Goal: Task Accomplishment & Management: Use online tool/utility

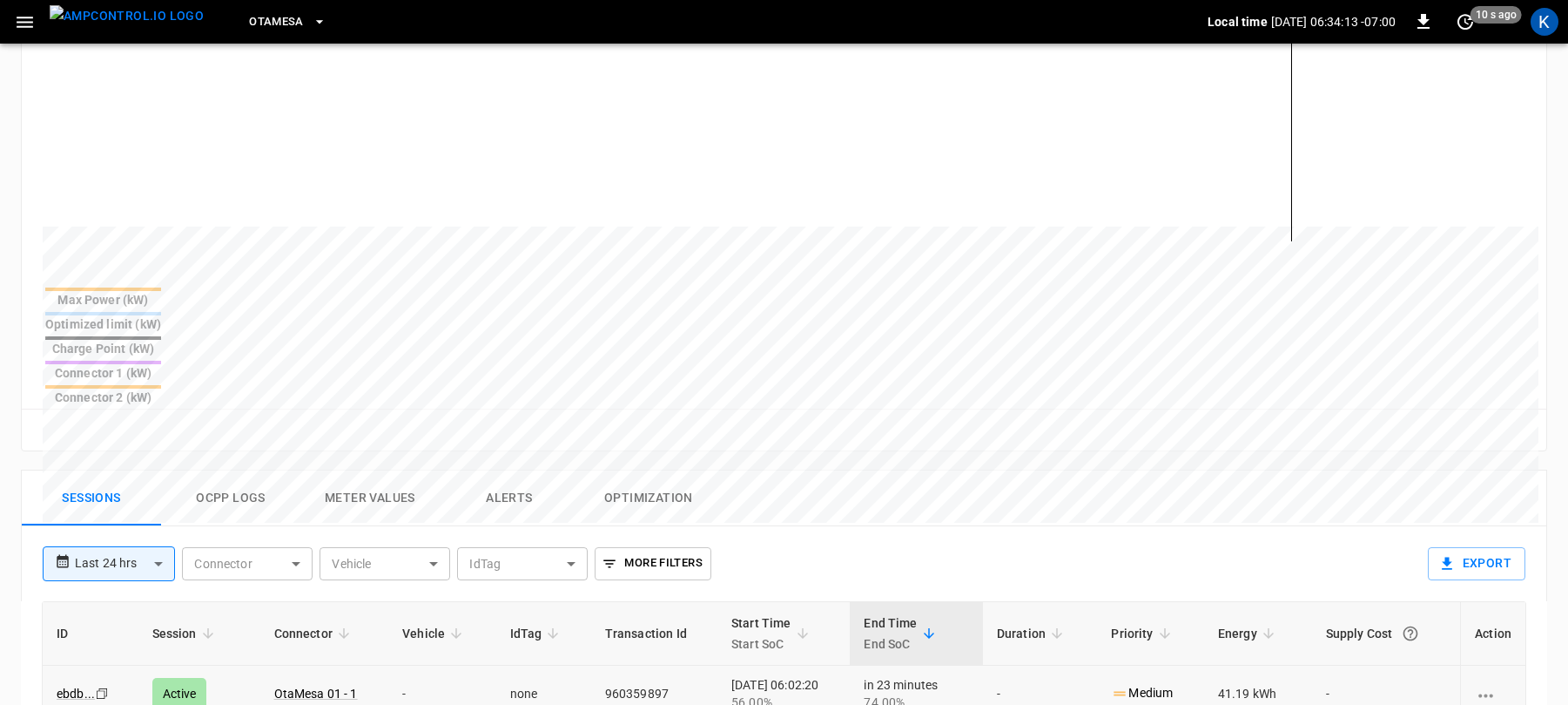
scroll to position [662, 0]
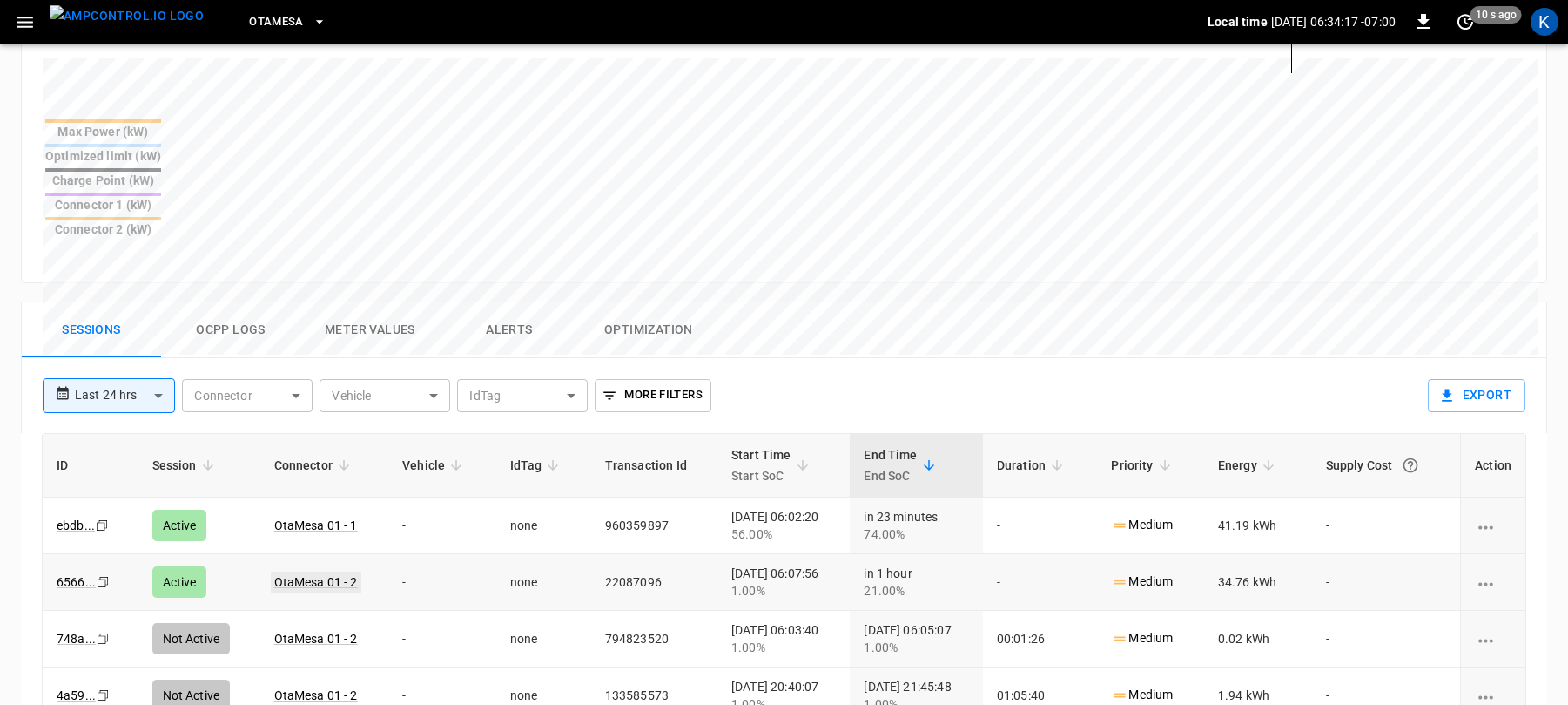
click at [302, 571] on link "OtaMesa 01 - 2" at bounding box center [316, 582] width 91 height 21
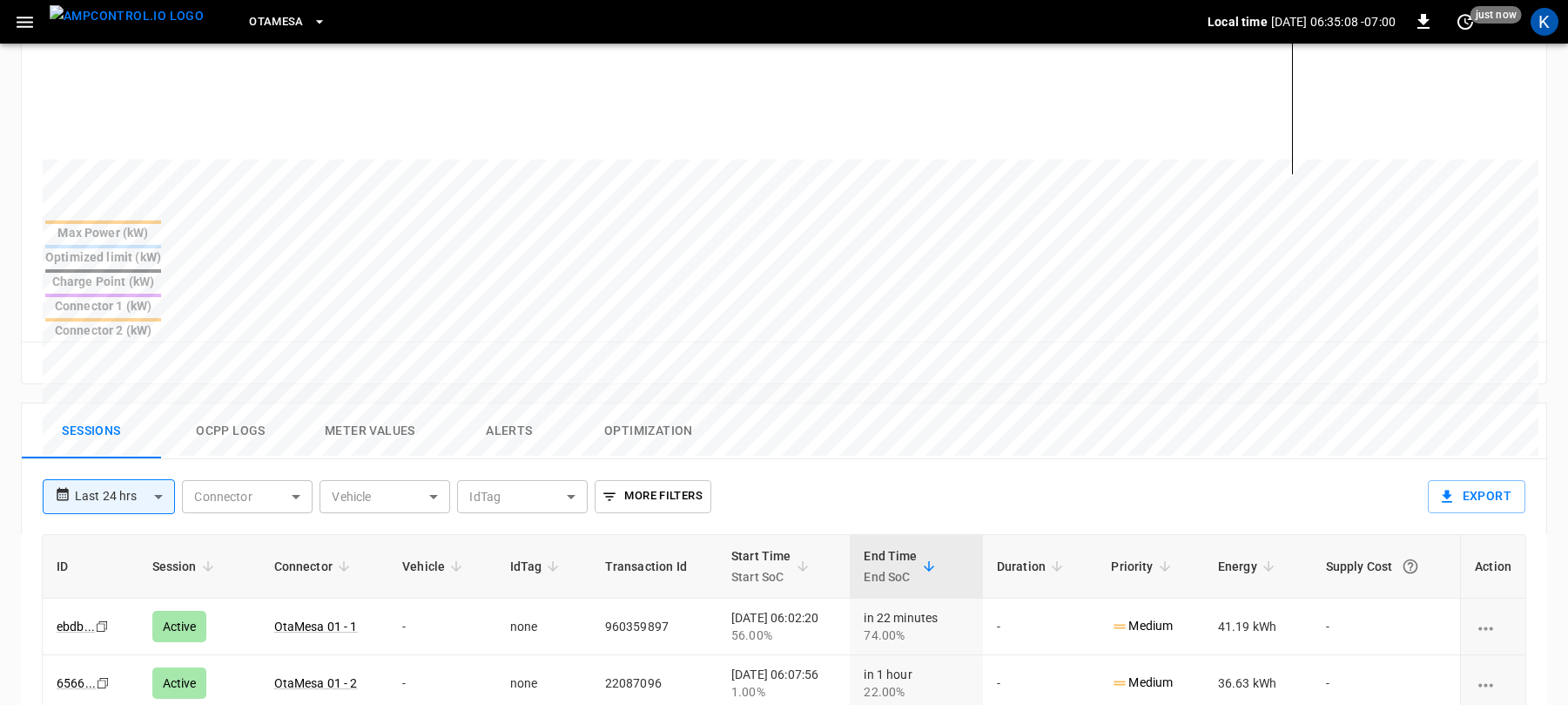
scroll to position [560, 0]
click at [236, 404] on button "Ocpp logs" at bounding box center [231, 432] width 139 height 55
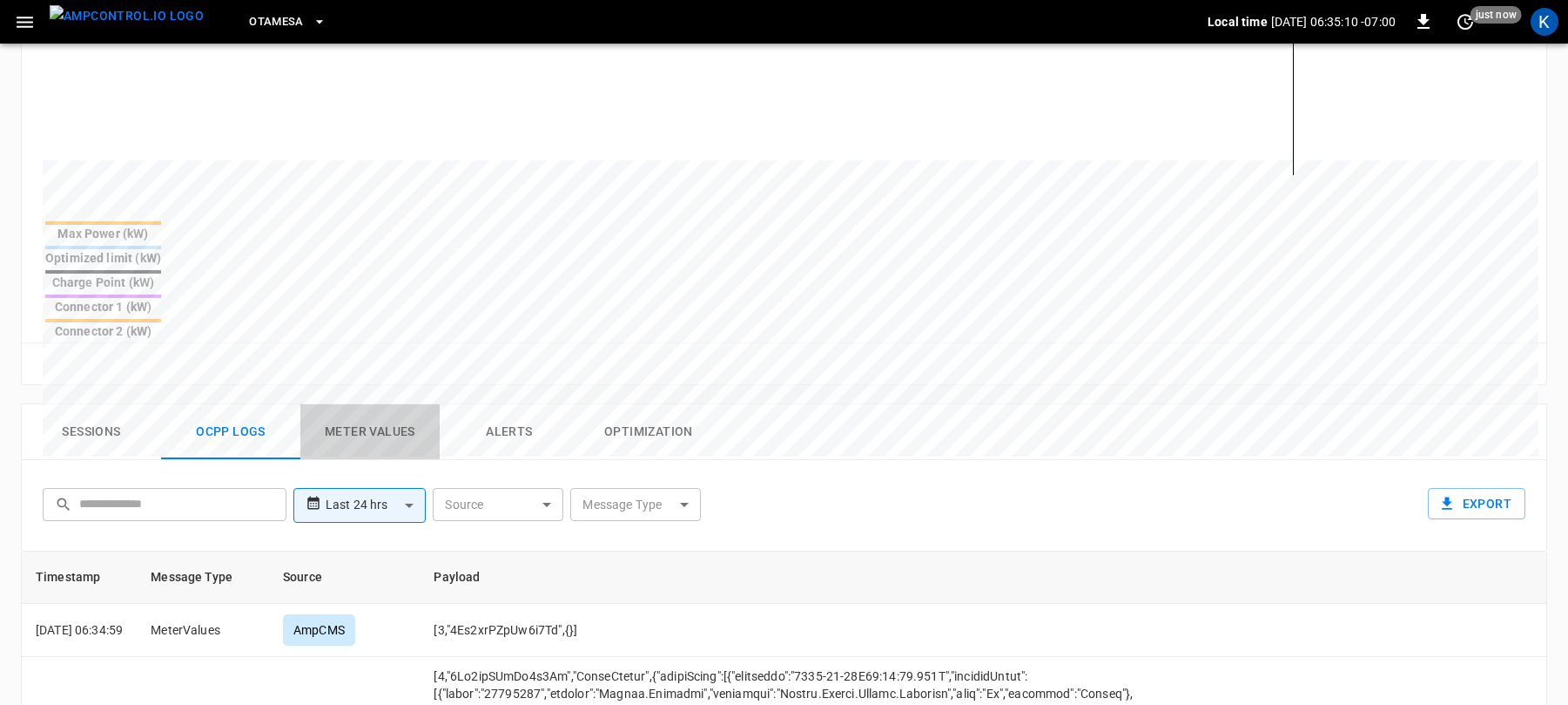
click at [363, 404] on button "Meter Values" at bounding box center [371, 432] width 139 height 55
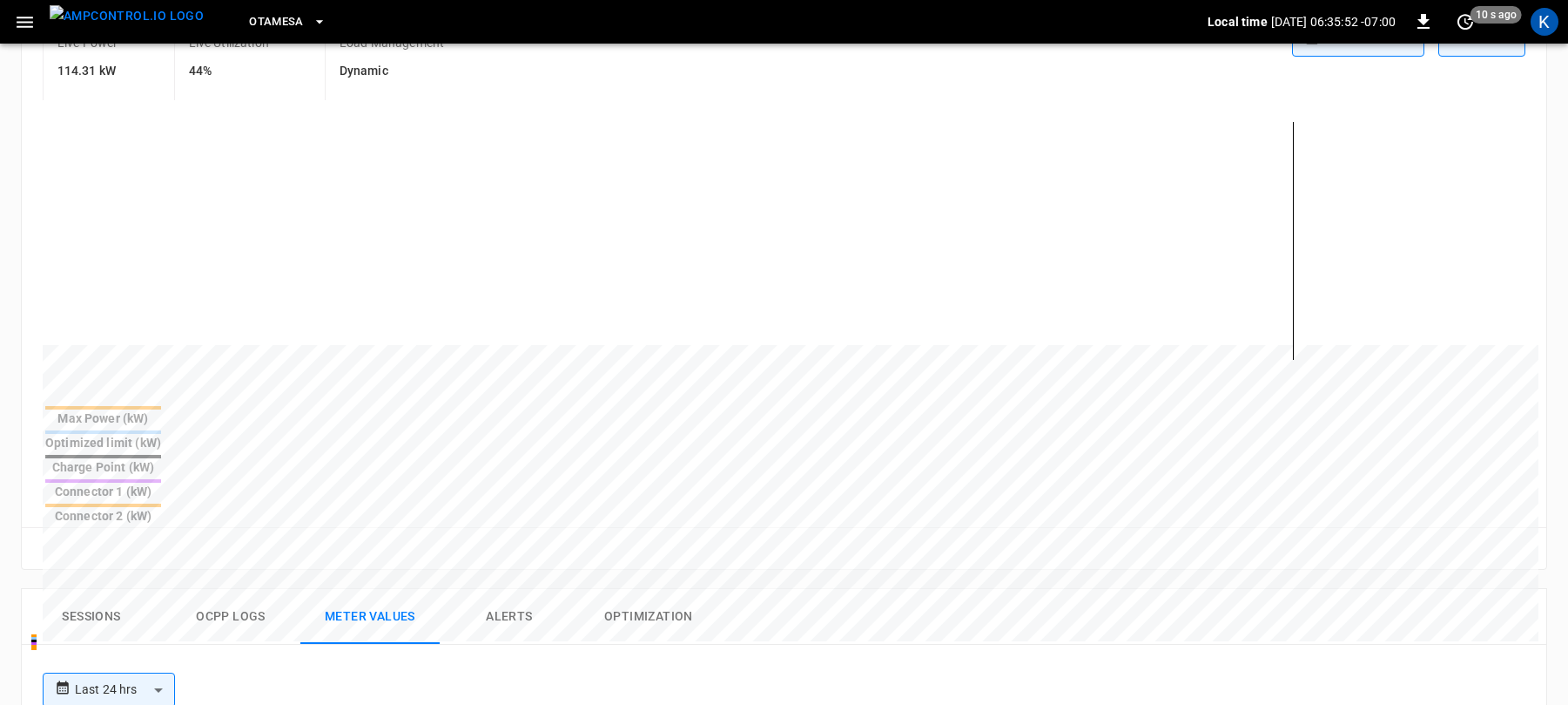
scroll to position [347, 0]
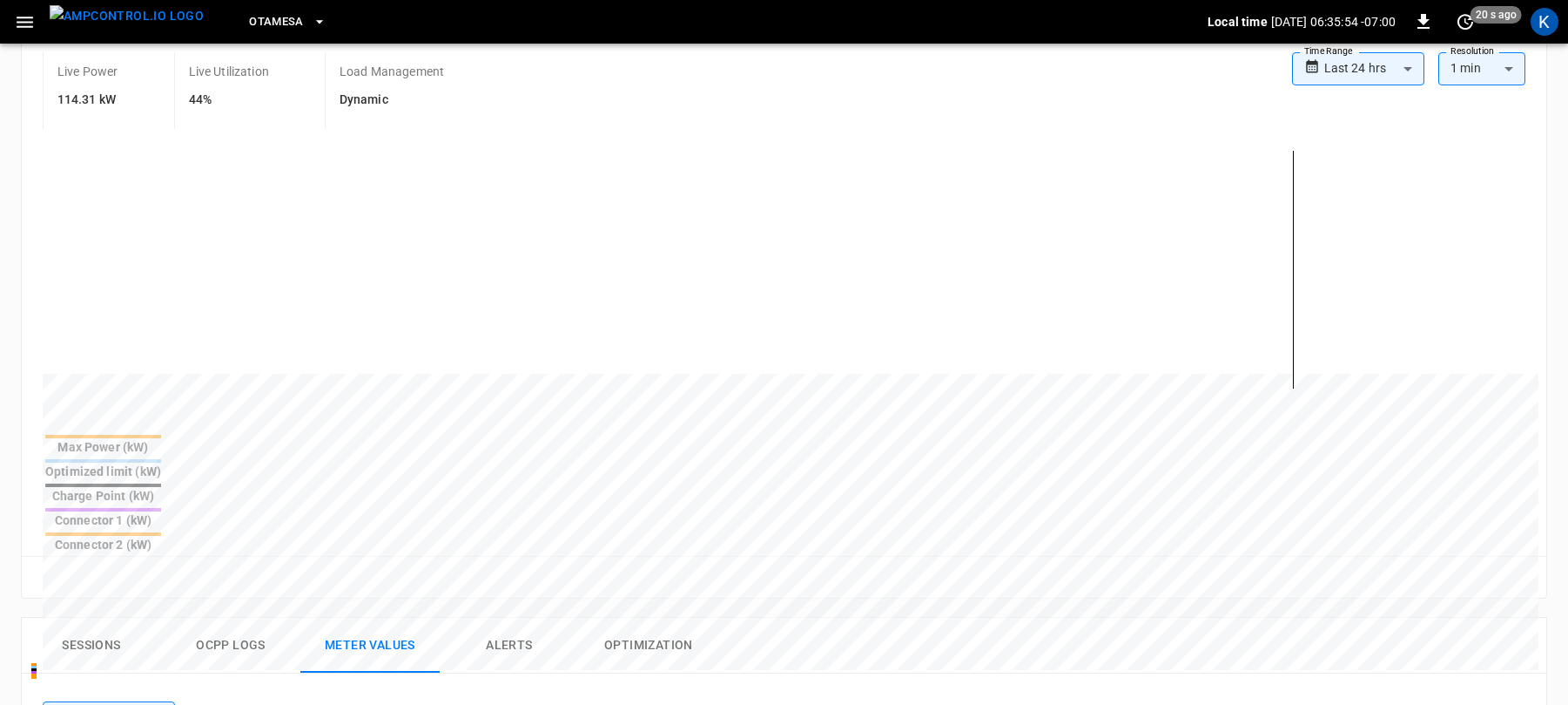
click at [80, 618] on button "Sessions" at bounding box center [92, 646] width 139 height 55
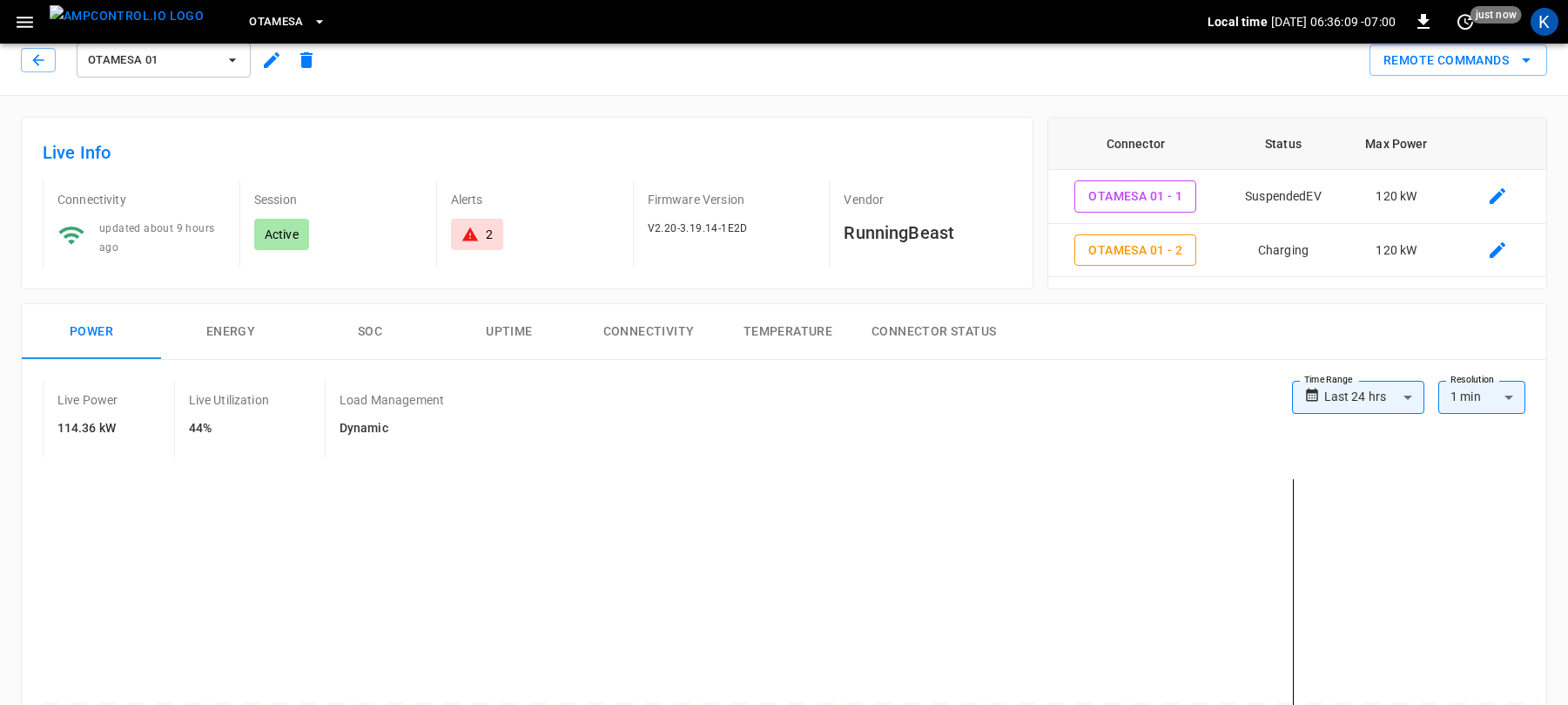
scroll to position [0, 0]
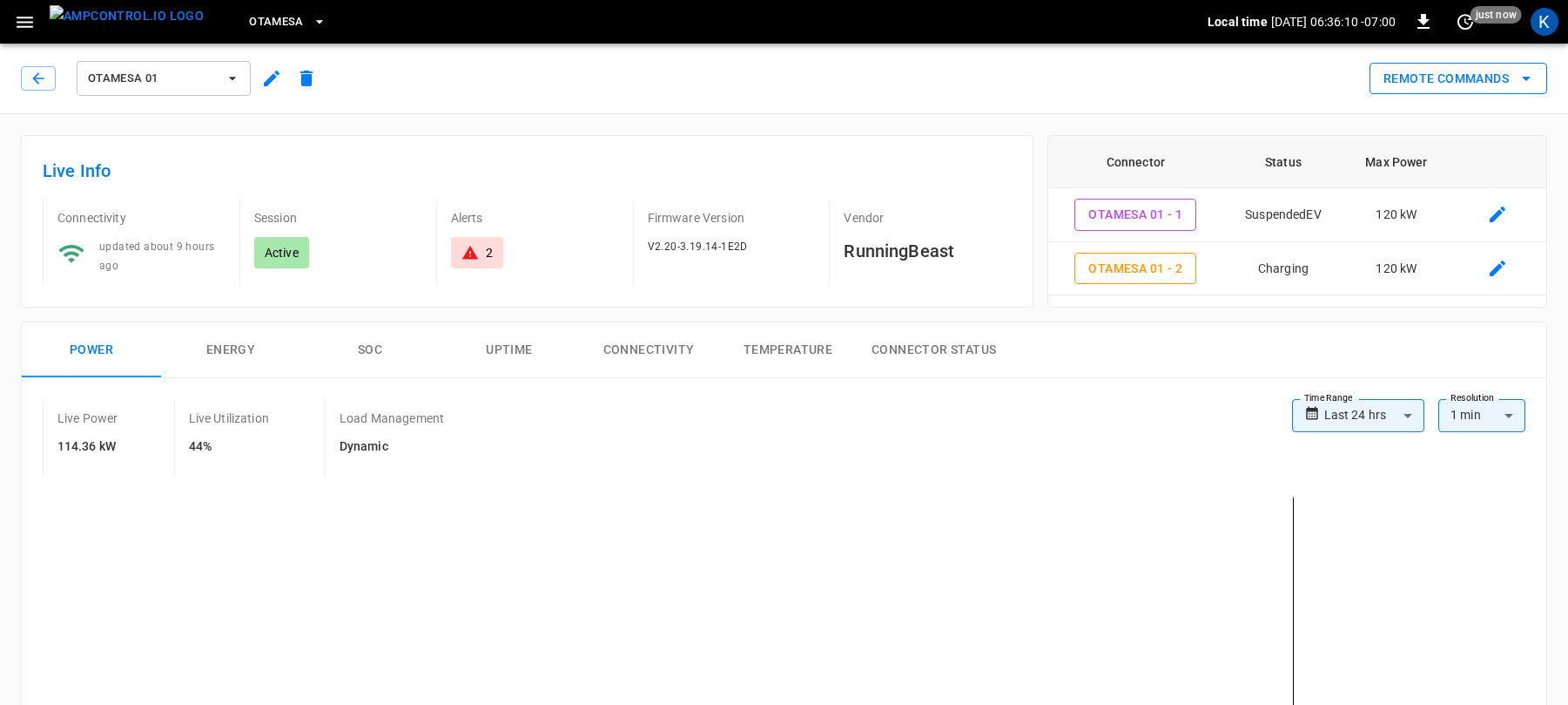
click at [1467, 80] on button "Remote Commands" at bounding box center [1459, 79] width 178 height 32
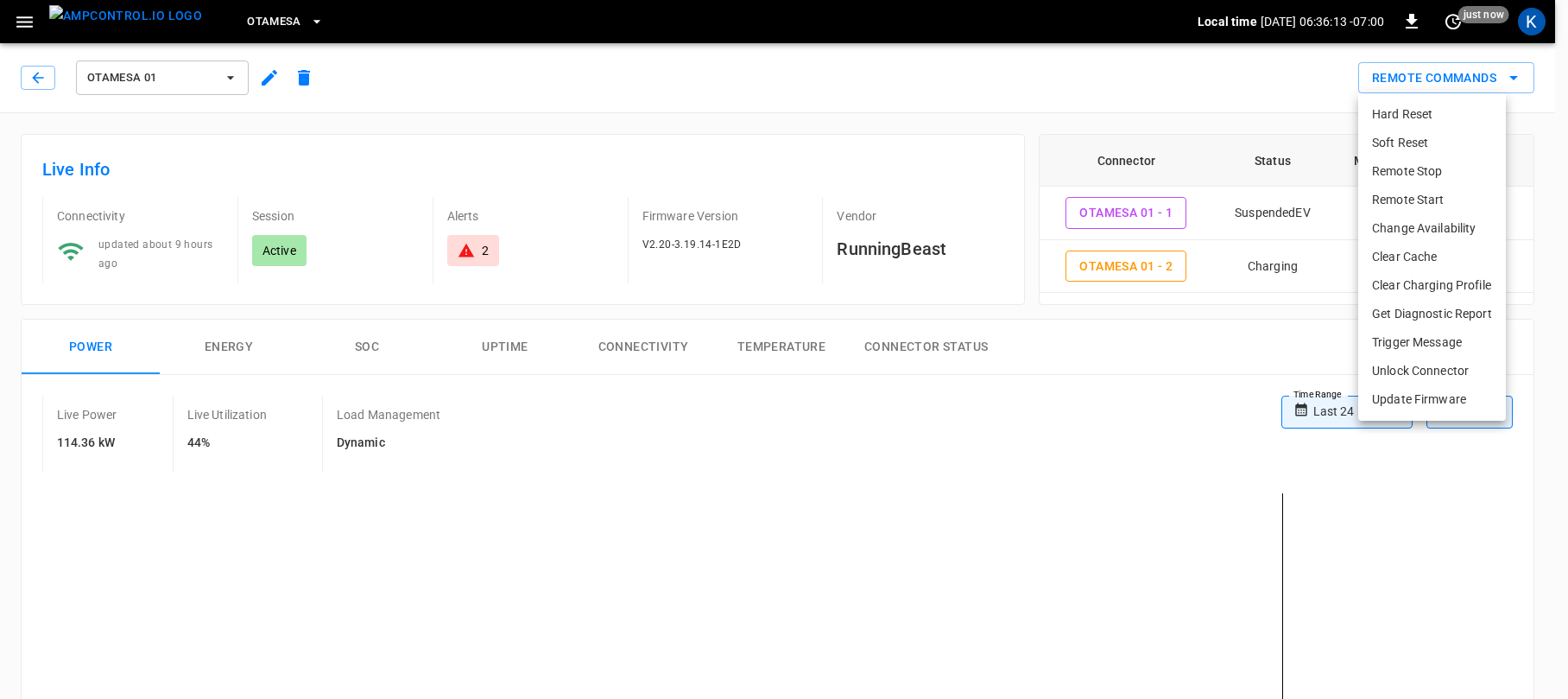
click at [1403, 195] on li "Remote Start" at bounding box center [1433, 200] width 148 height 28
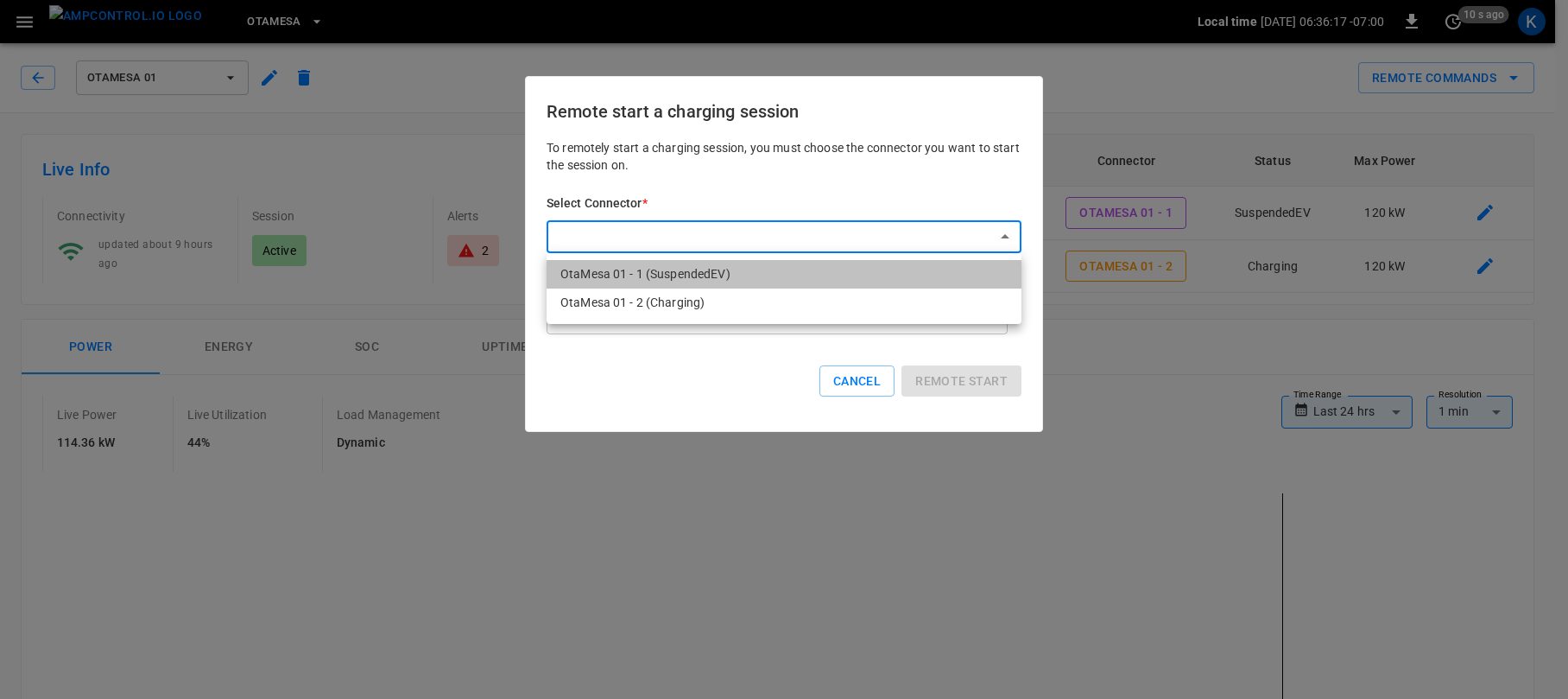
click at [662, 272] on li "OtaMesa 01 - 1 (SuspendedEV)" at bounding box center [784, 275] width 475 height 28
type input "**********"
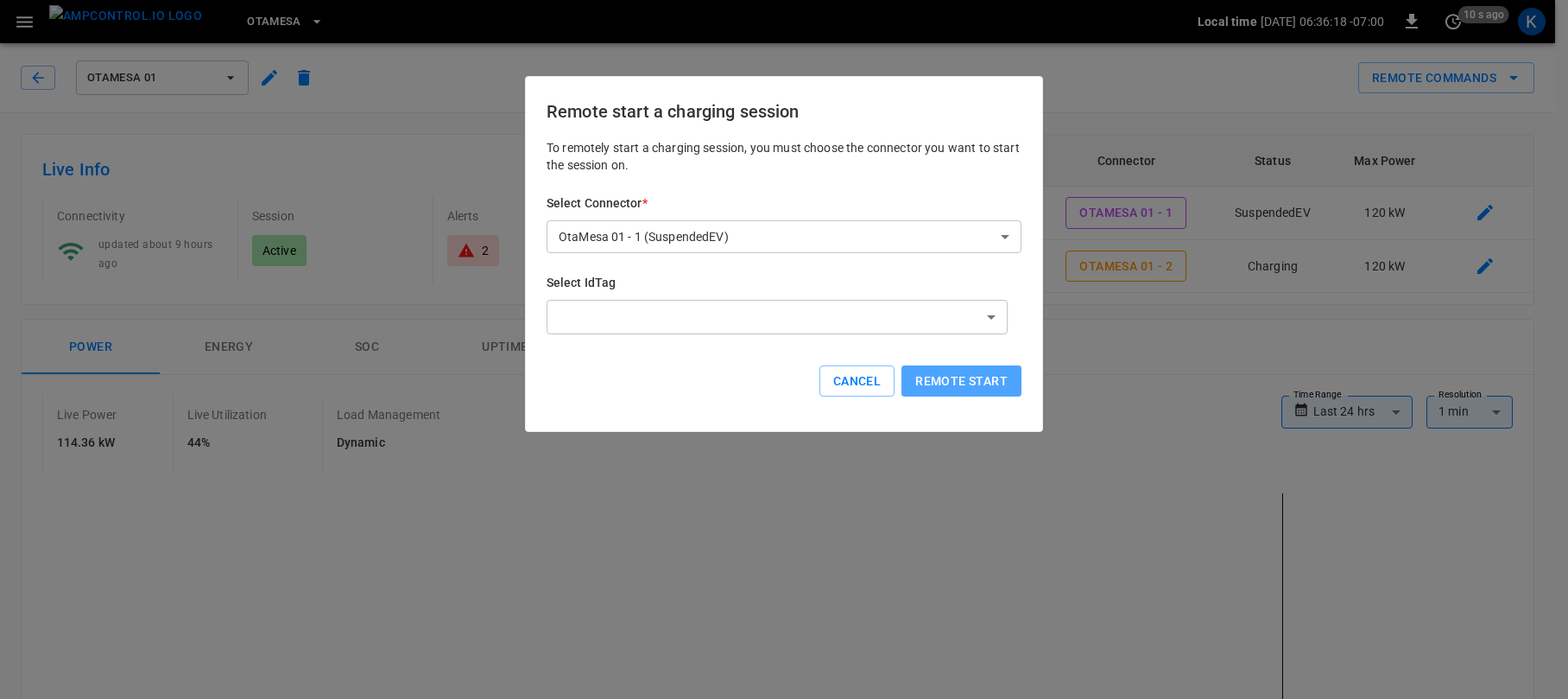
click at [946, 381] on button "Remote start" at bounding box center [961, 382] width 120 height 32
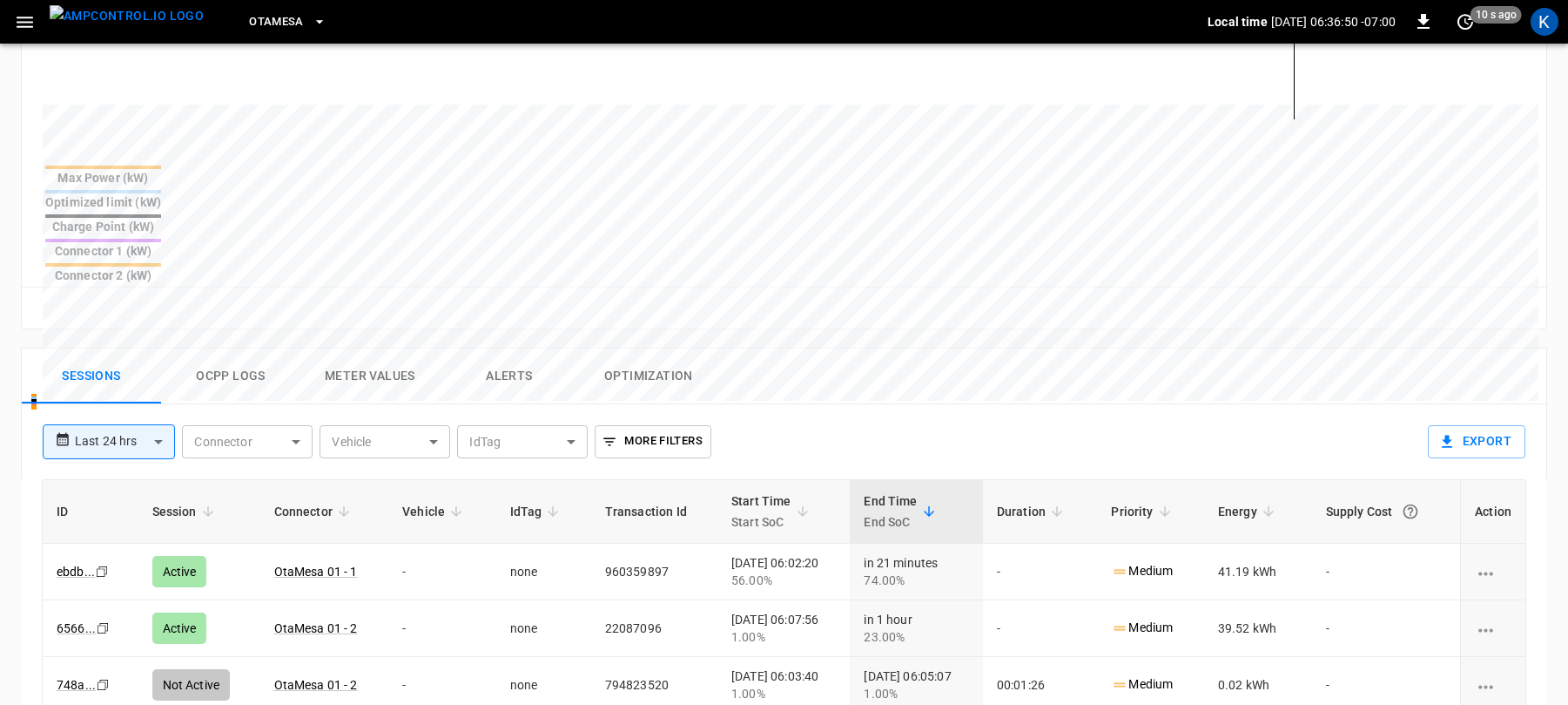
scroll to position [664, 0]
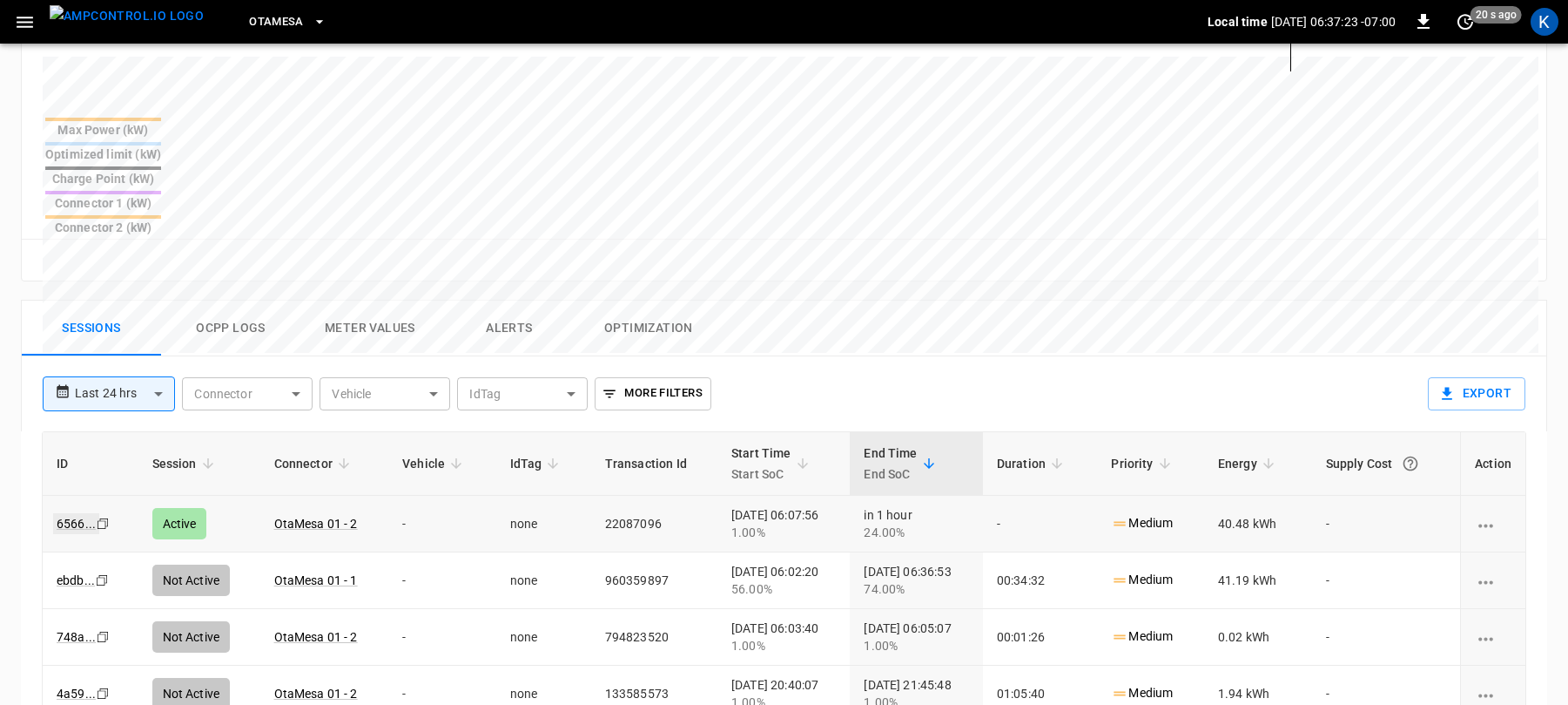
click at [77, 513] on link "6566 ..." at bounding box center [76, 523] width 46 height 21
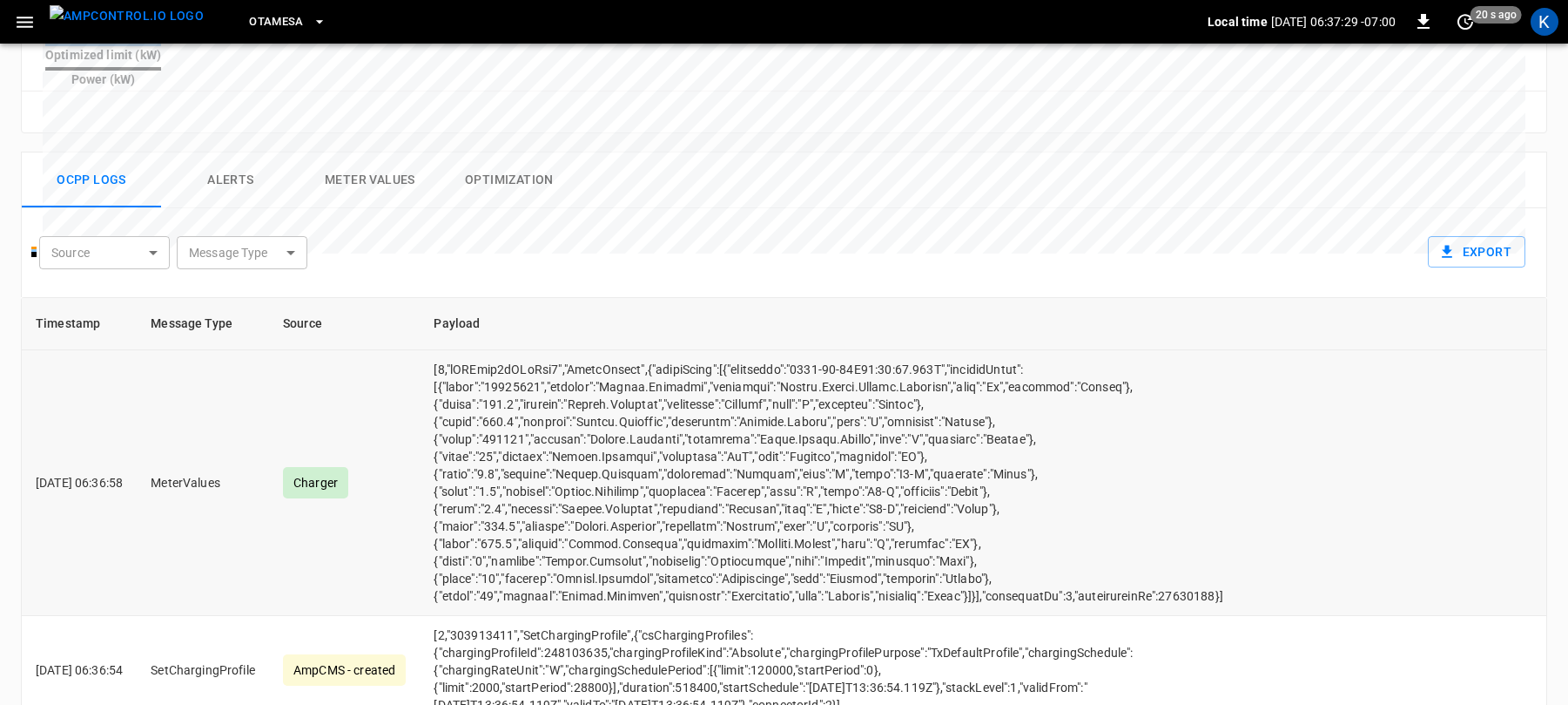
scroll to position [680, 0]
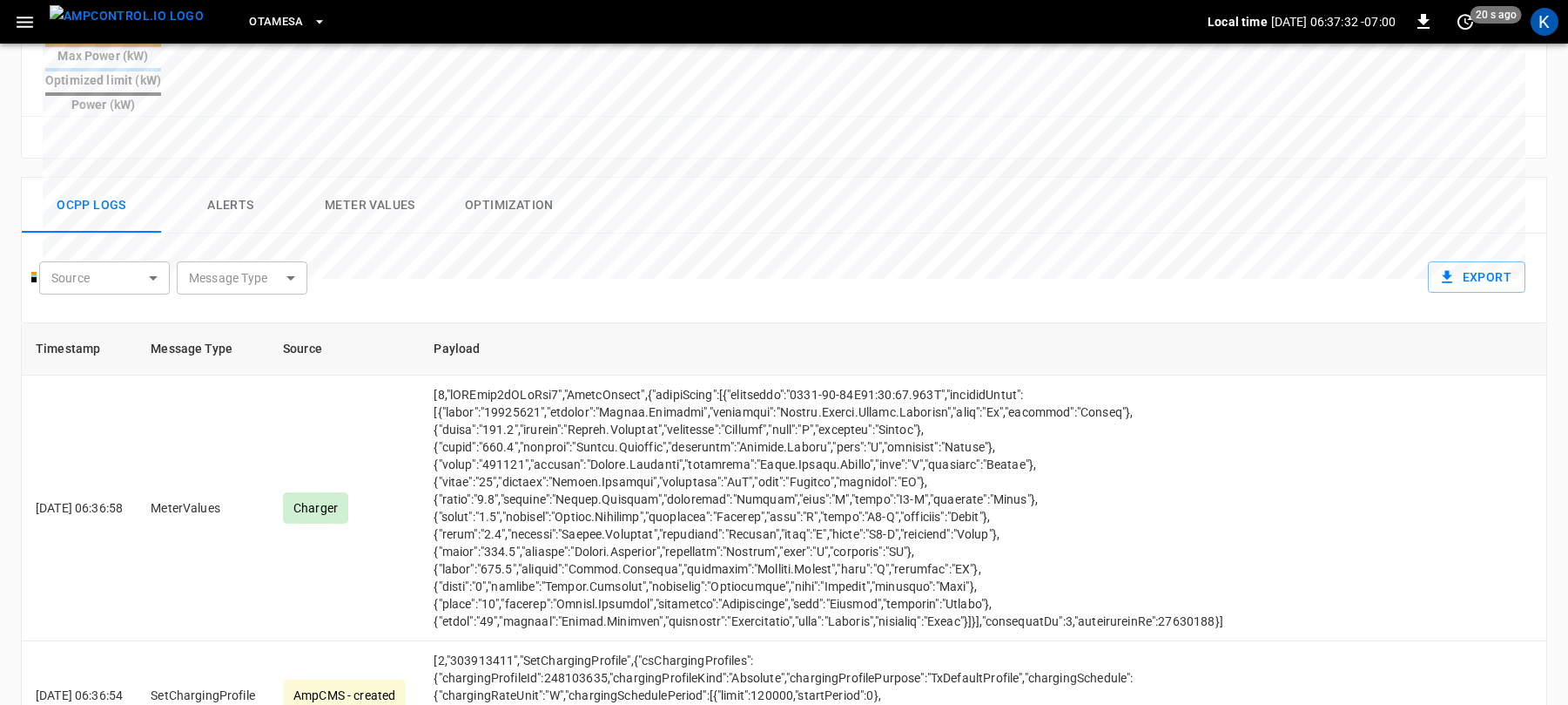
click at [381, 178] on button "Meter Values" at bounding box center [371, 205] width 139 height 55
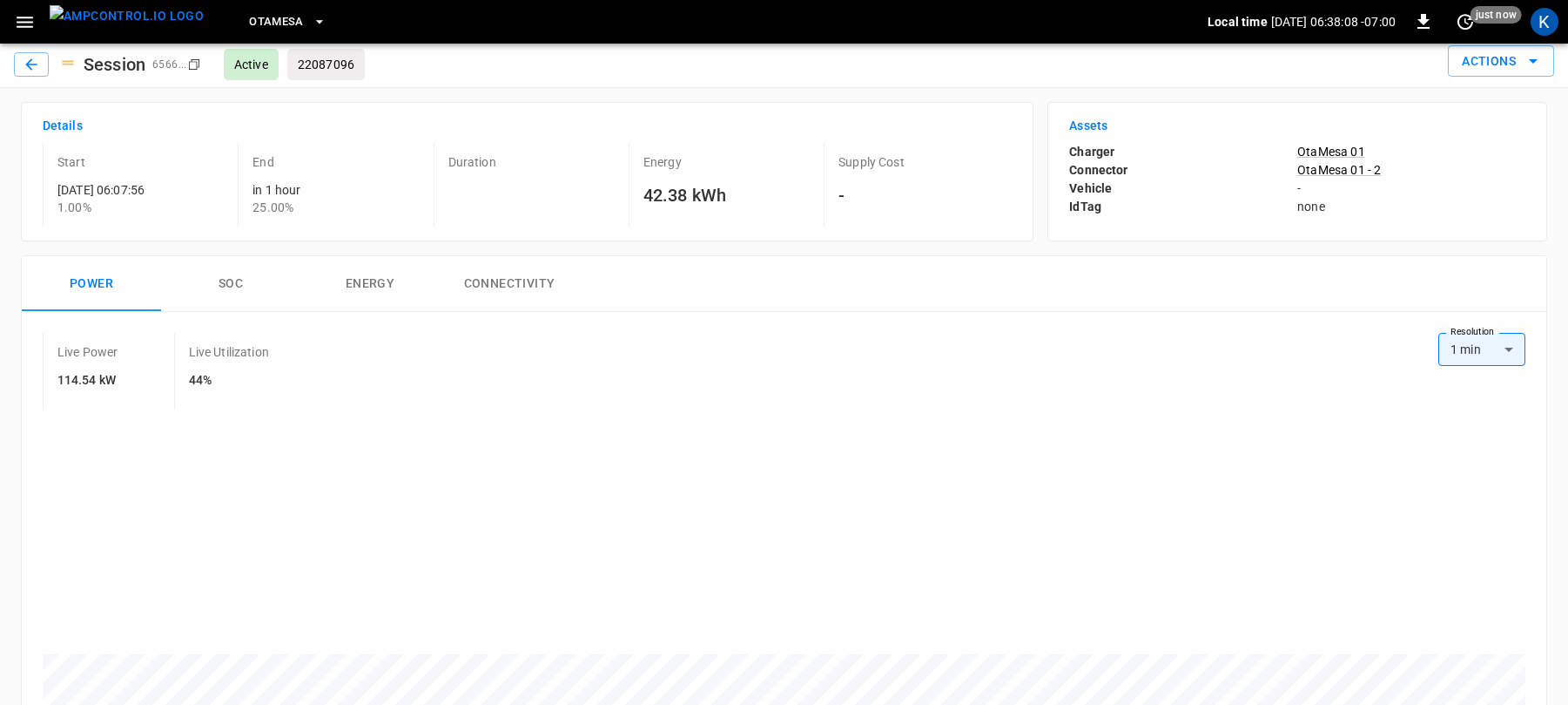
scroll to position [8, 0]
click at [362, 288] on button "Energy" at bounding box center [371, 285] width 139 height 55
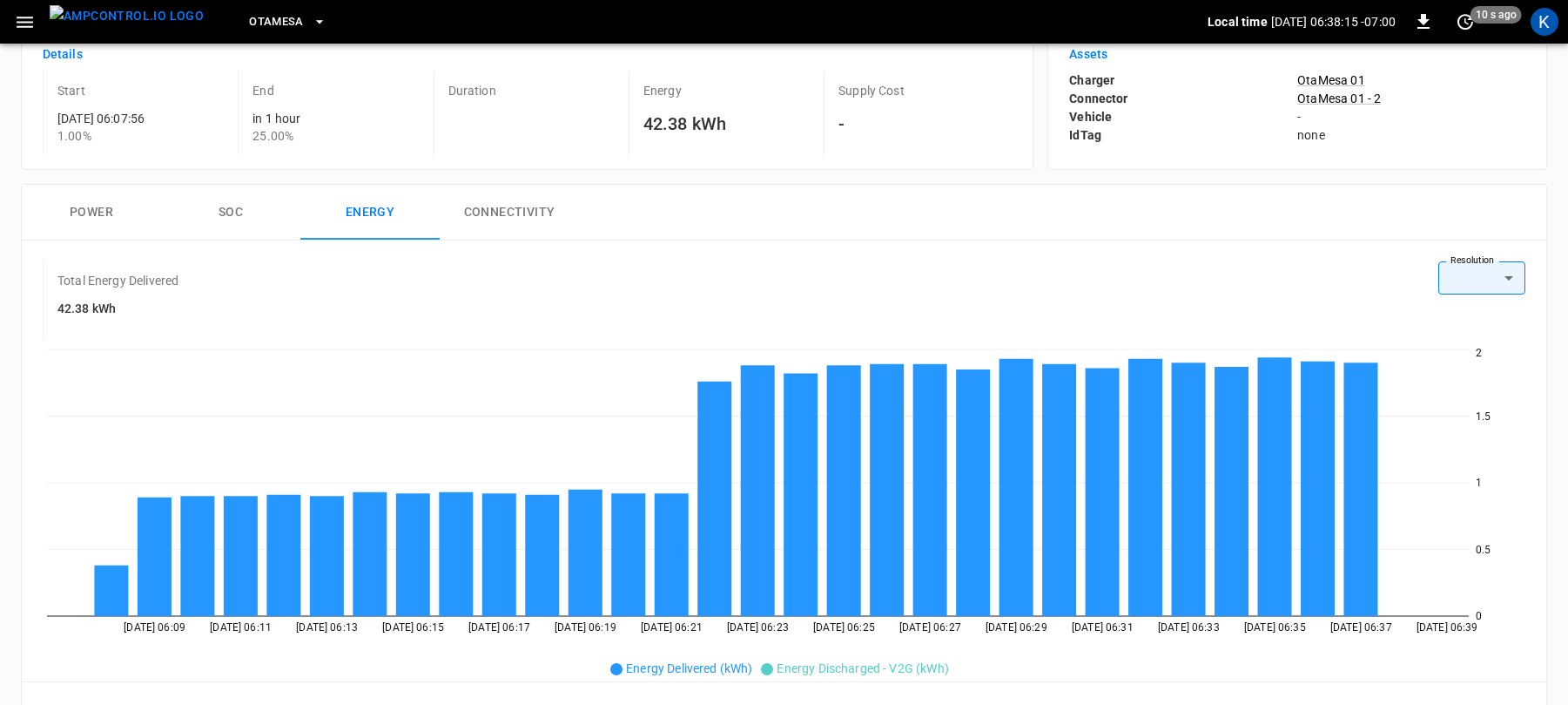
scroll to position [2, 0]
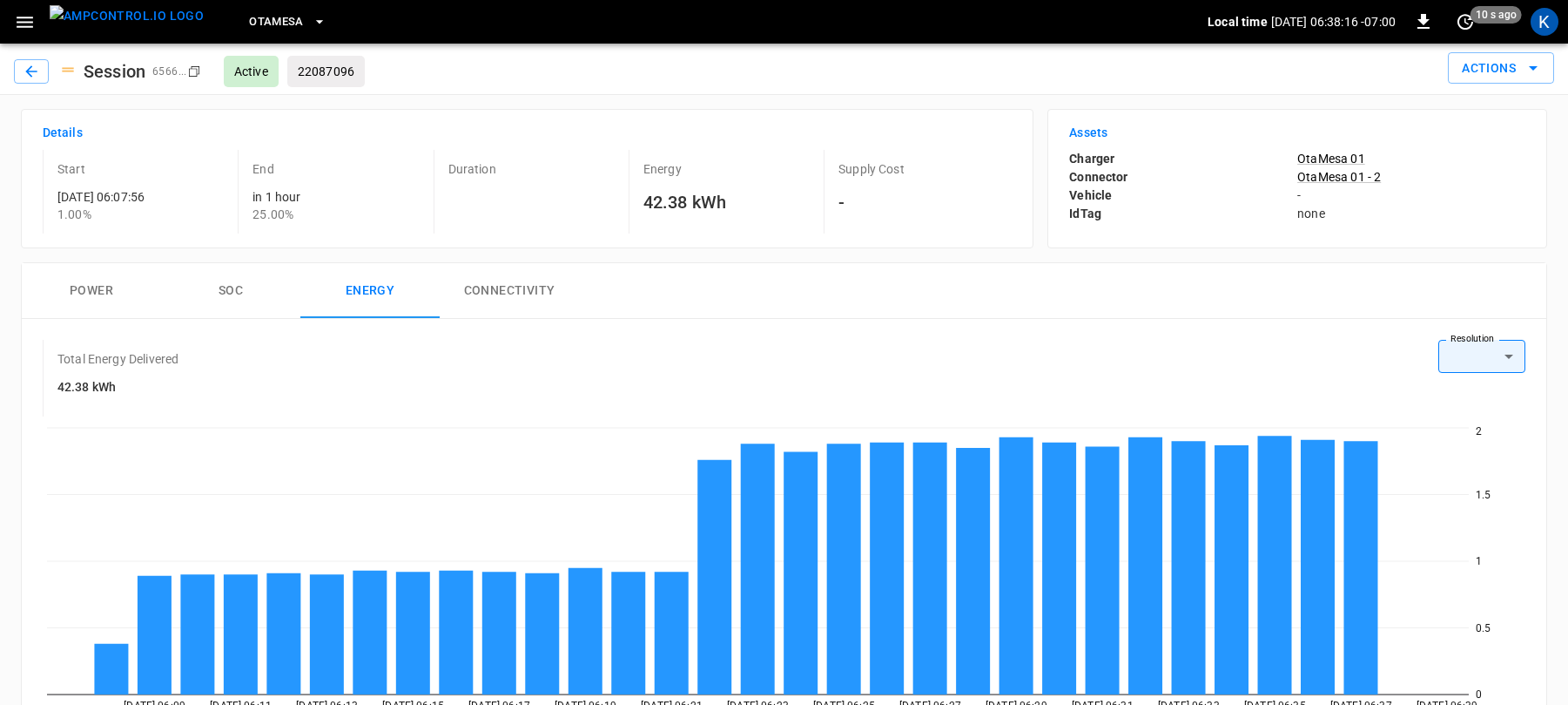
click at [231, 291] on button "SOC" at bounding box center [231, 290] width 139 height 55
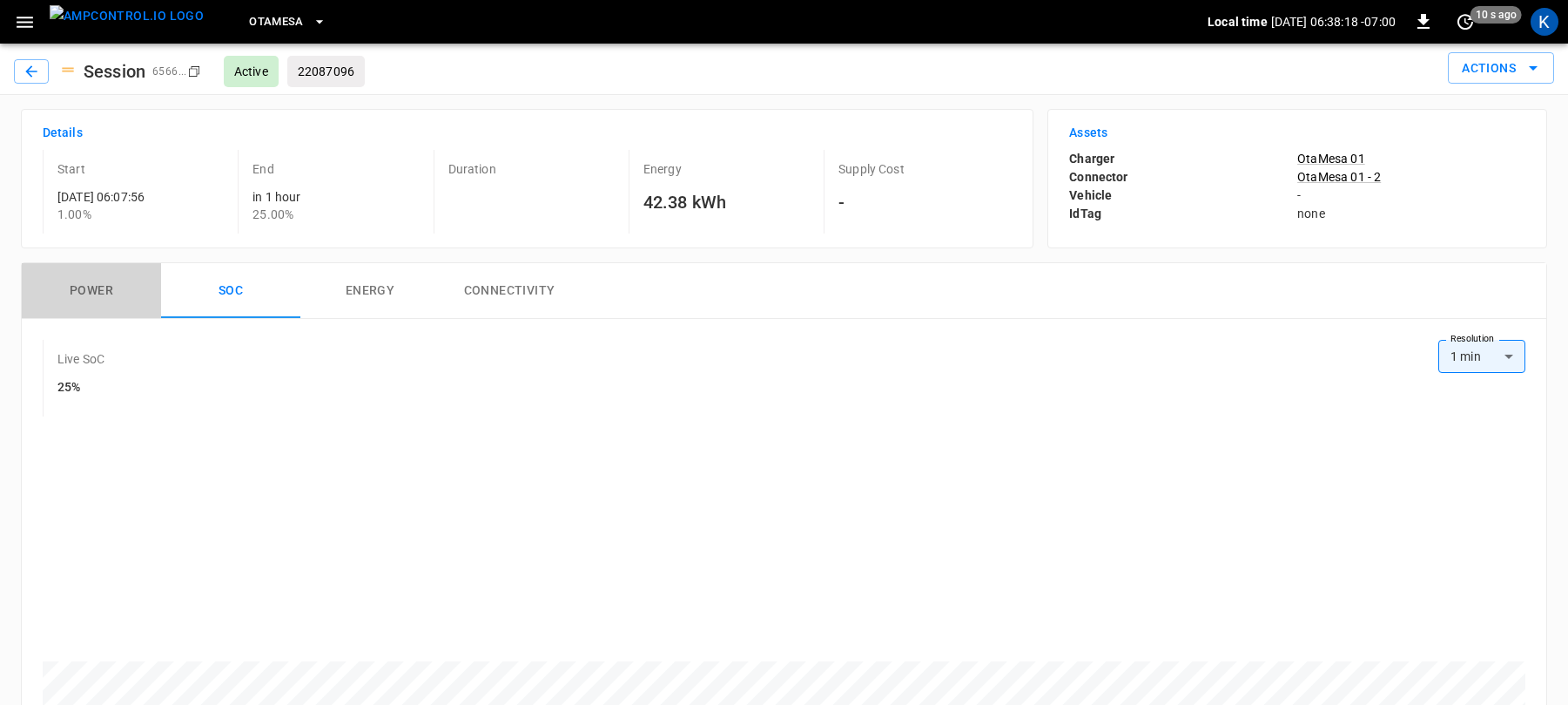
click at [84, 292] on button "Power" at bounding box center [92, 290] width 139 height 55
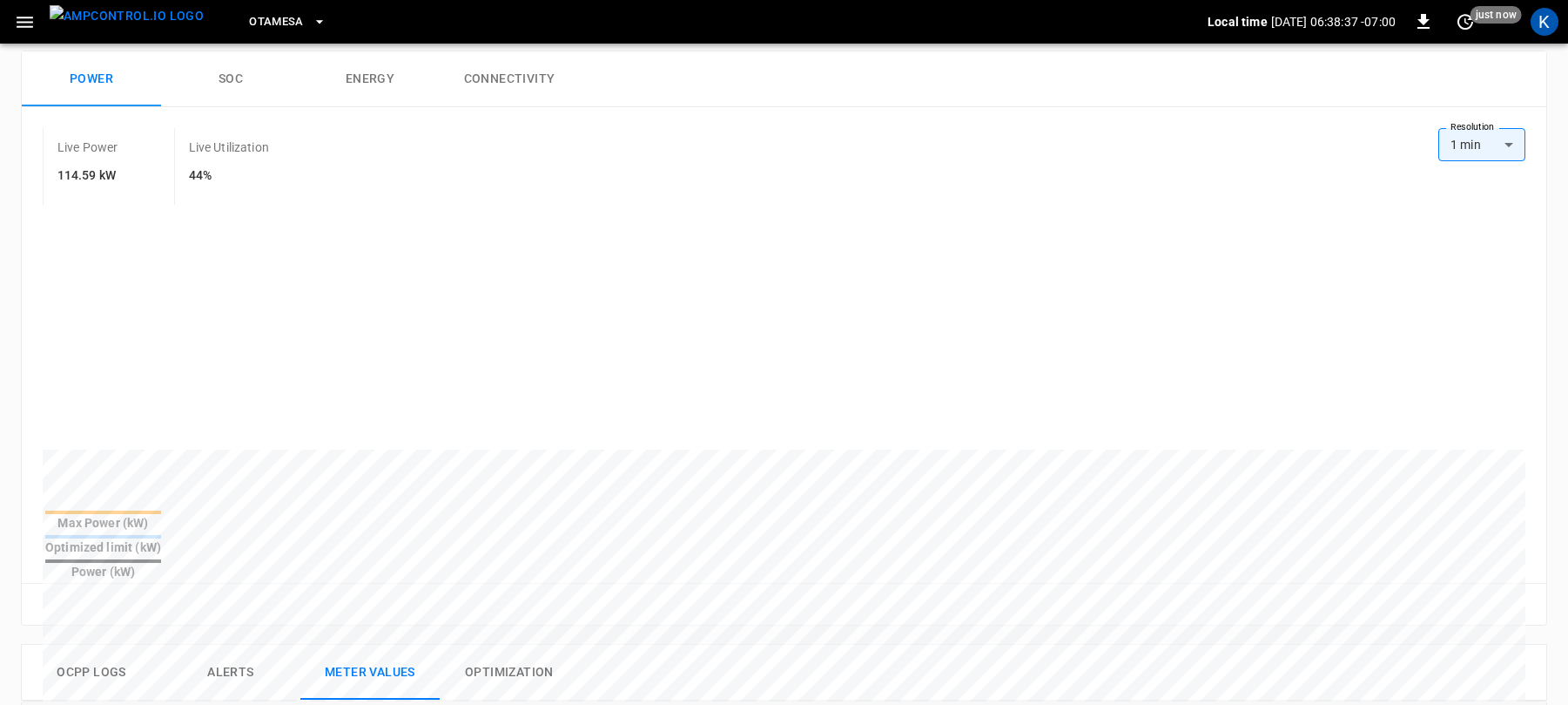
scroll to position [0, 0]
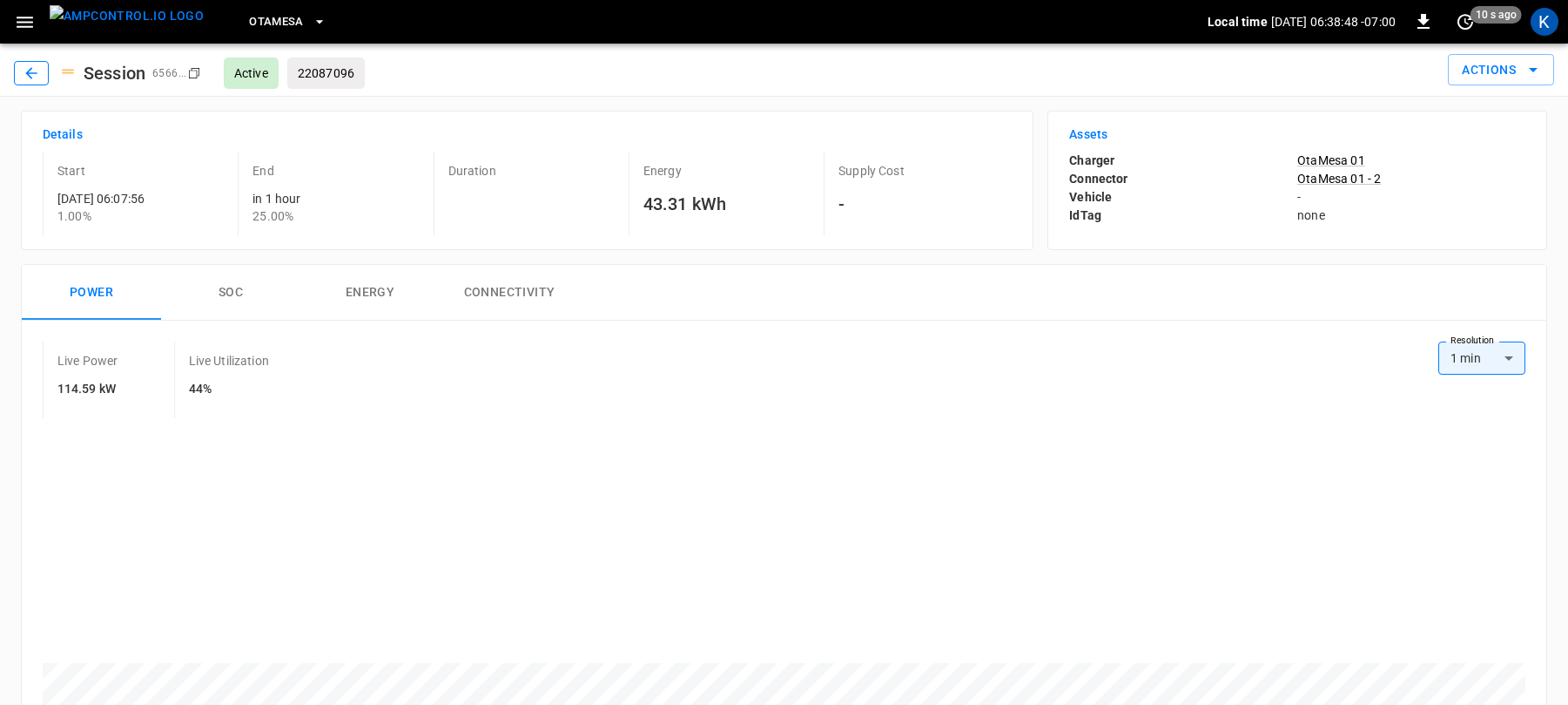
click at [42, 75] on button "button" at bounding box center [32, 74] width 34 height 25
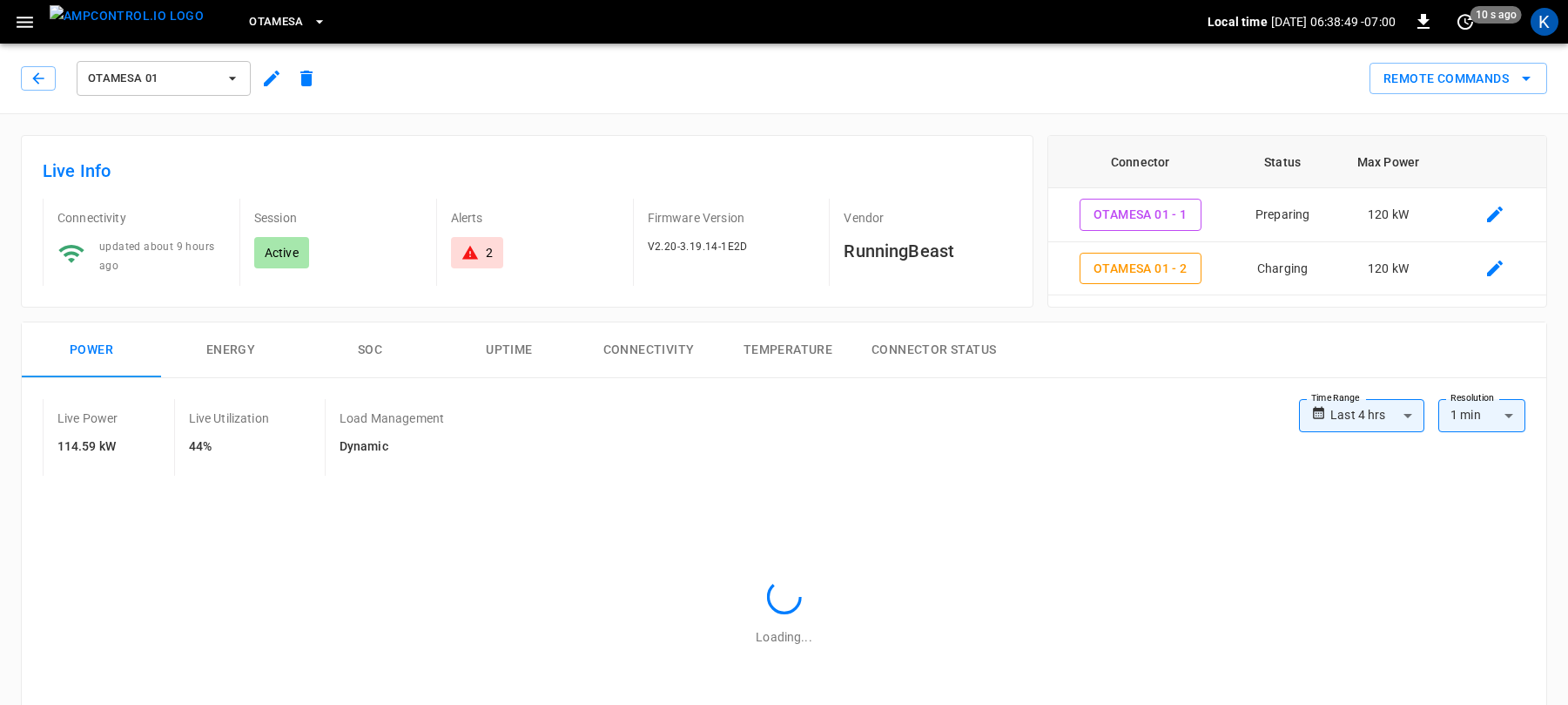
type input "**********"
click at [546, 104] on div "OtaMesa 01 Remote Commands" at bounding box center [781, 75] width 1576 height 76
